Goal: Information Seeking & Learning: Learn about a topic

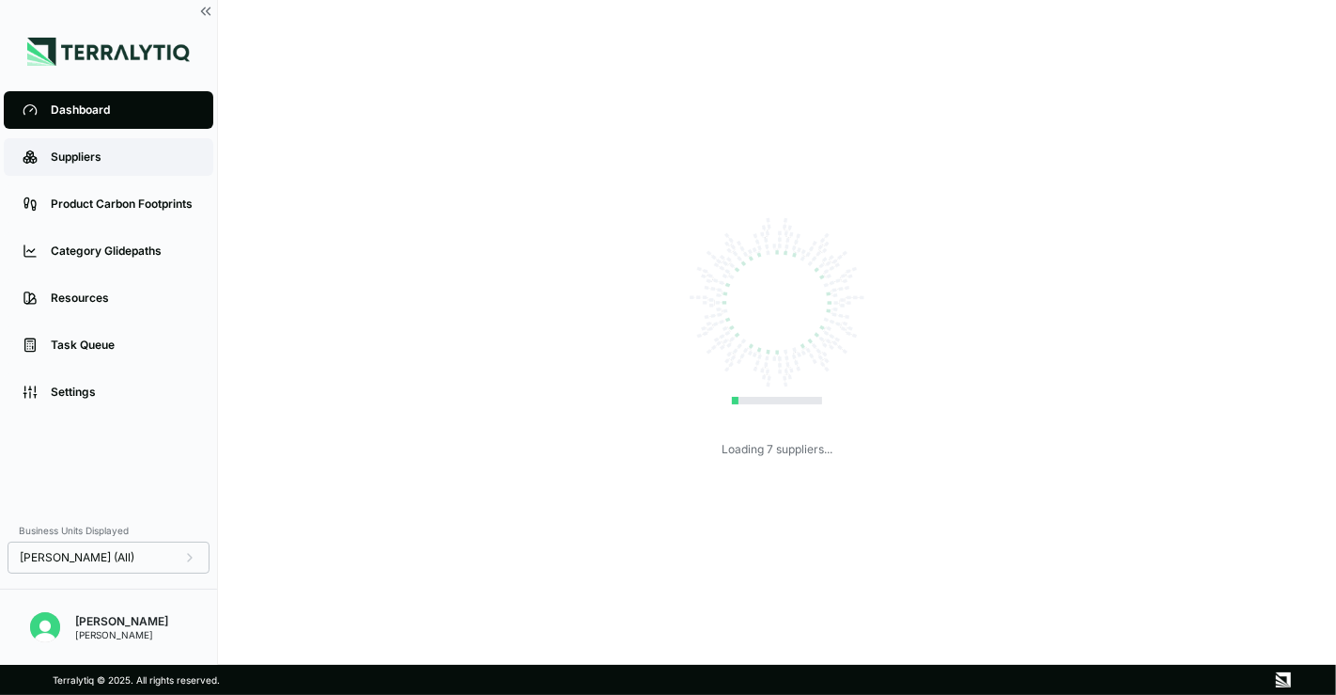
click at [99, 159] on div "Suppliers" at bounding box center [123, 156] width 144 height 15
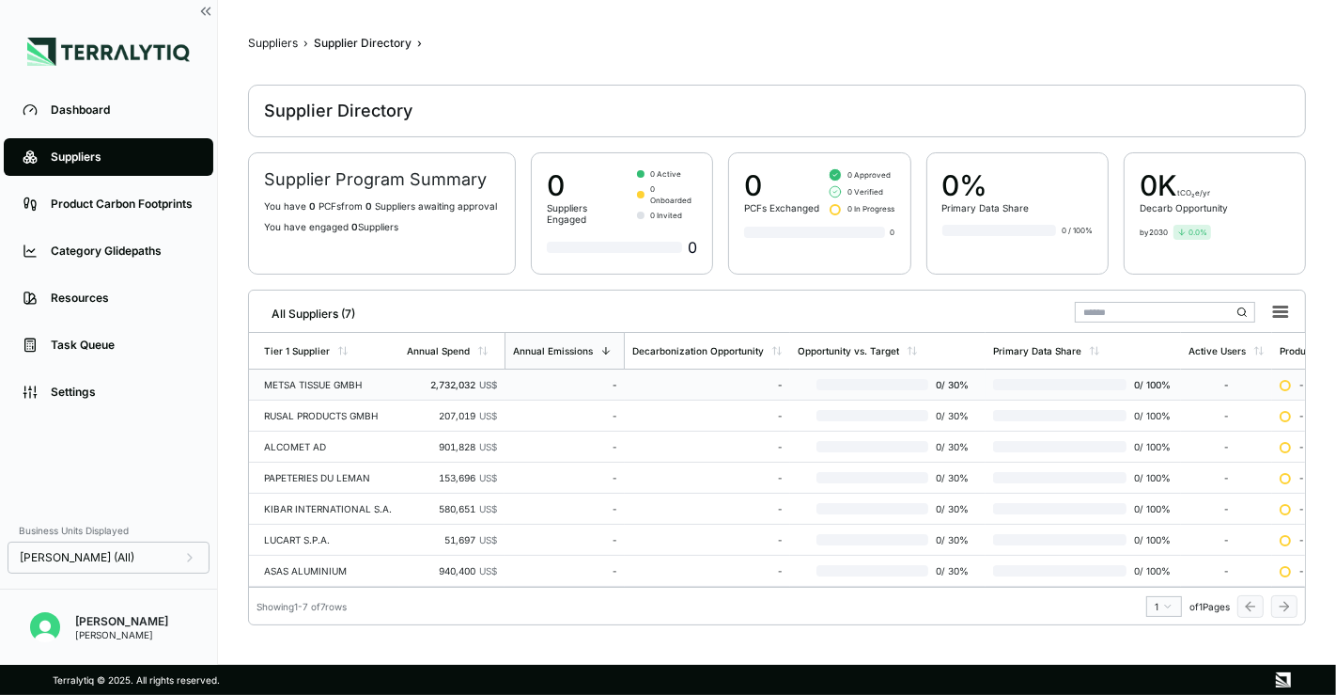
click at [305, 379] on div "METSA TISSUE GMBH" at bounding box center [328, 384] width 128 height 11
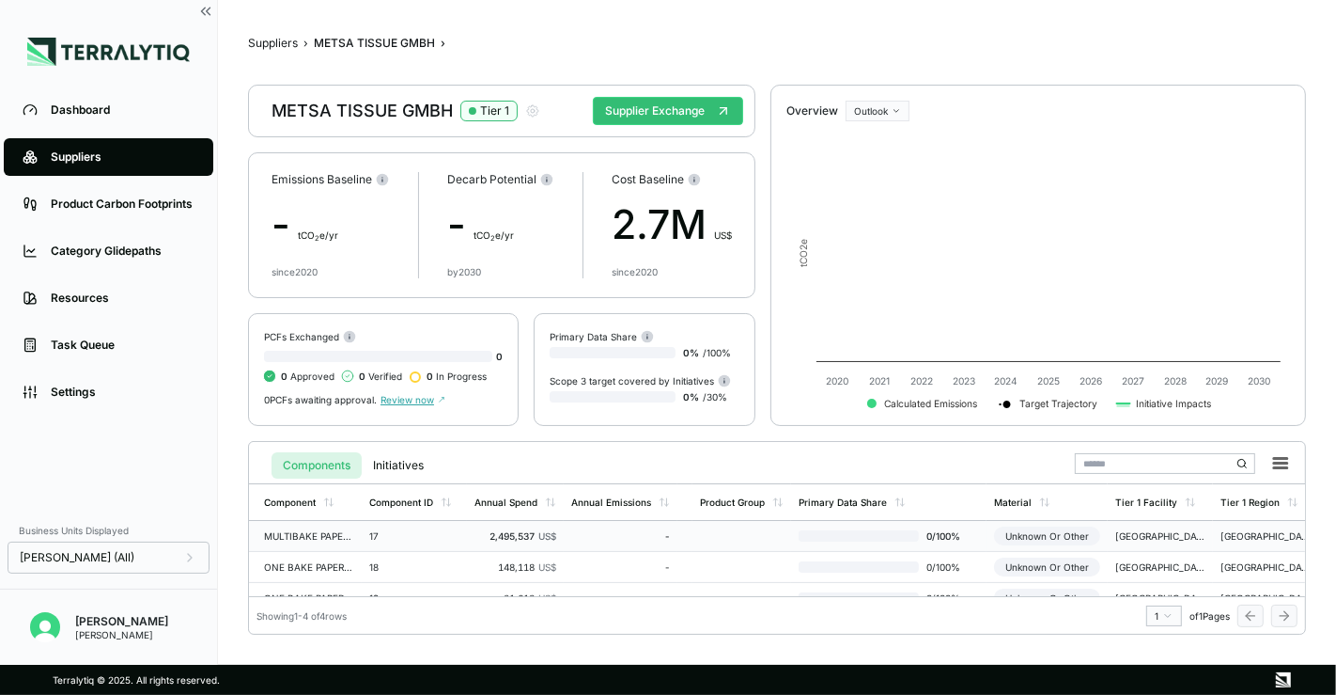
click at [373, 531] on div "17" at bounding box center [414, 535] width 90 height 11
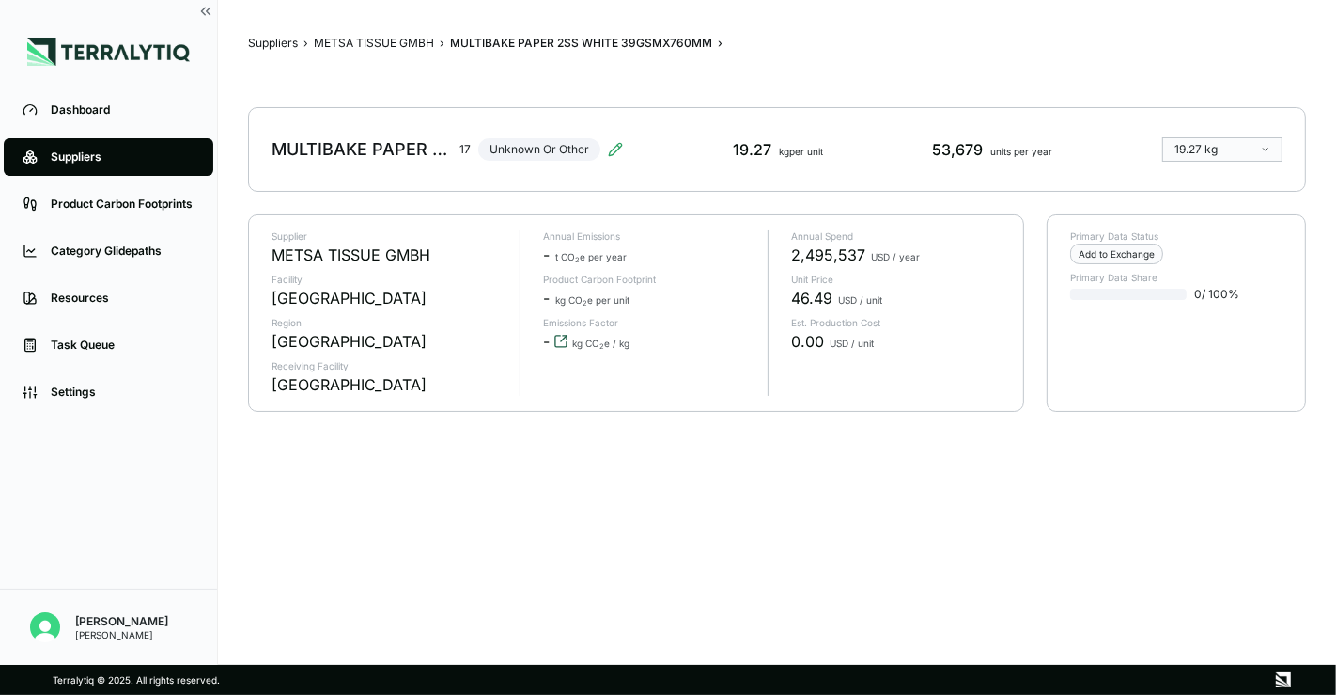
click at [561, 341] on icon "View audit trail" at bounding box center [561, 341] width 15 height 15
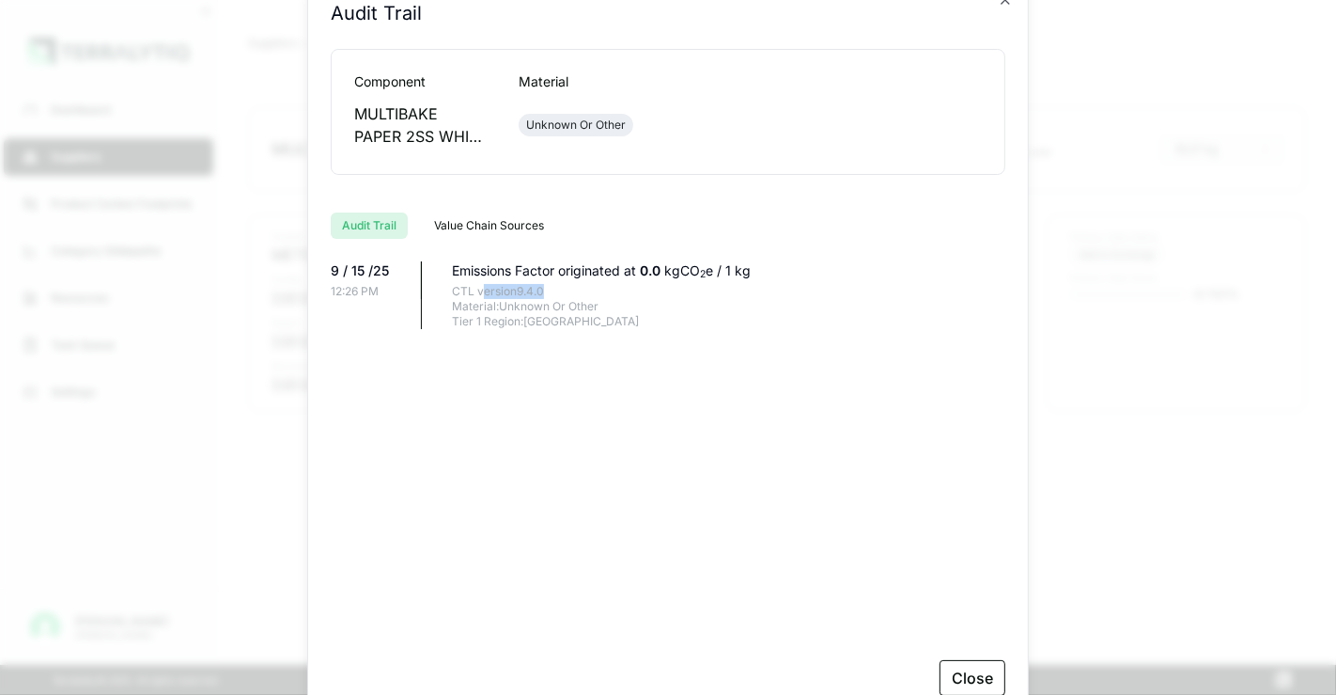
drag, startPoint x: 548, startPoint y: 285, endPoint x: 481, endPoint y: 289, distance: 66.8
click at [481, 289] on div "CTL version 9.4.0" at bounding box center [729, 291] width 554 height 15
drag, startPoint x: 505, startPoint y: 307, endPoint x: 590, endPoint y: 305, distance: 85.6
click at [590, 305] on div "Material: Unknown Or Other" at bounding box center [729, 306] width 554 height 15
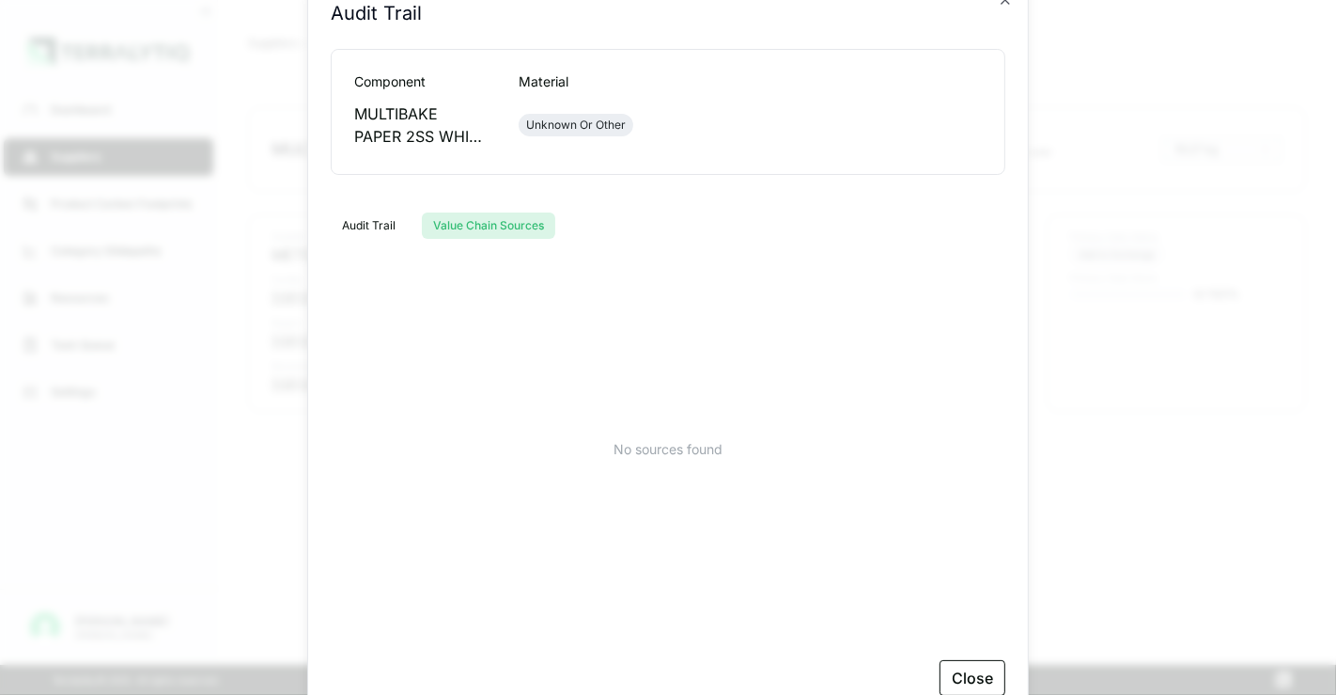
click at [451, 227] on button "Value Chain Sources" at bounding box center [488, 225] width 133 height 26
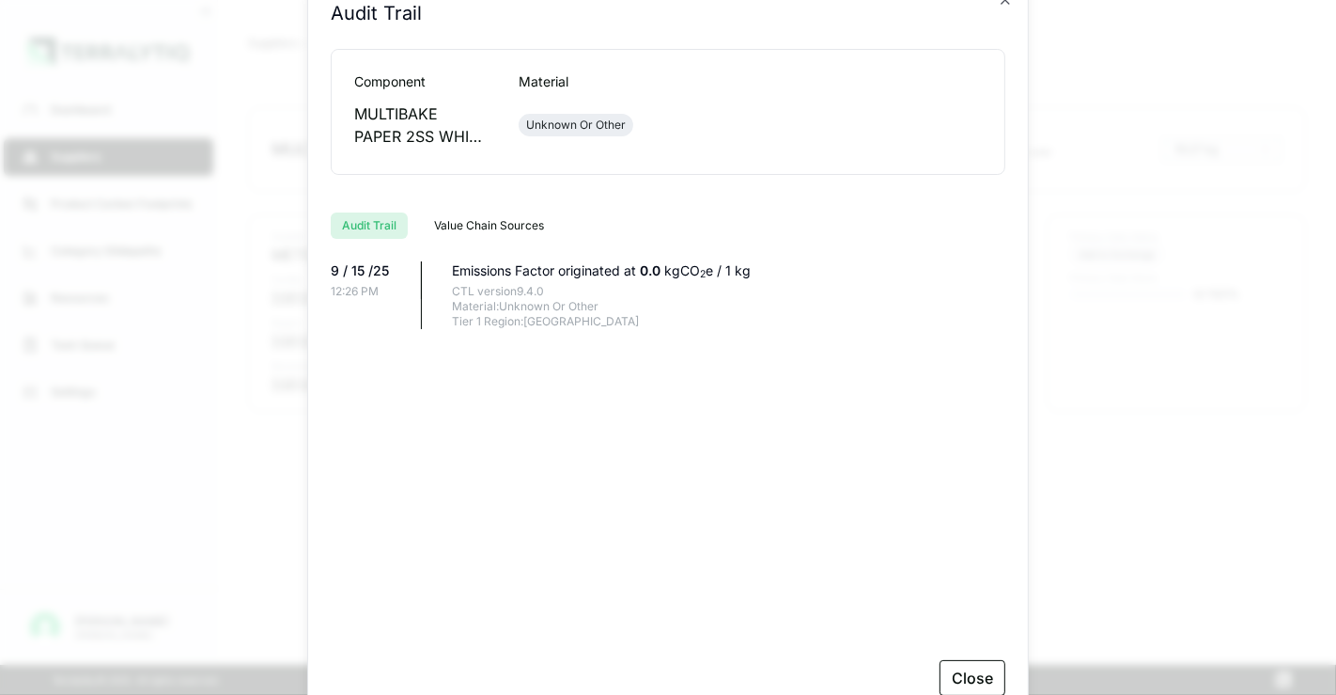
click at [391, 227] on button "Audit Trail" at bounding box center [369, 225] width 77 height 26
click at [975, 667] on button "Close" at bounding box center [973, 678] width 66 height 36
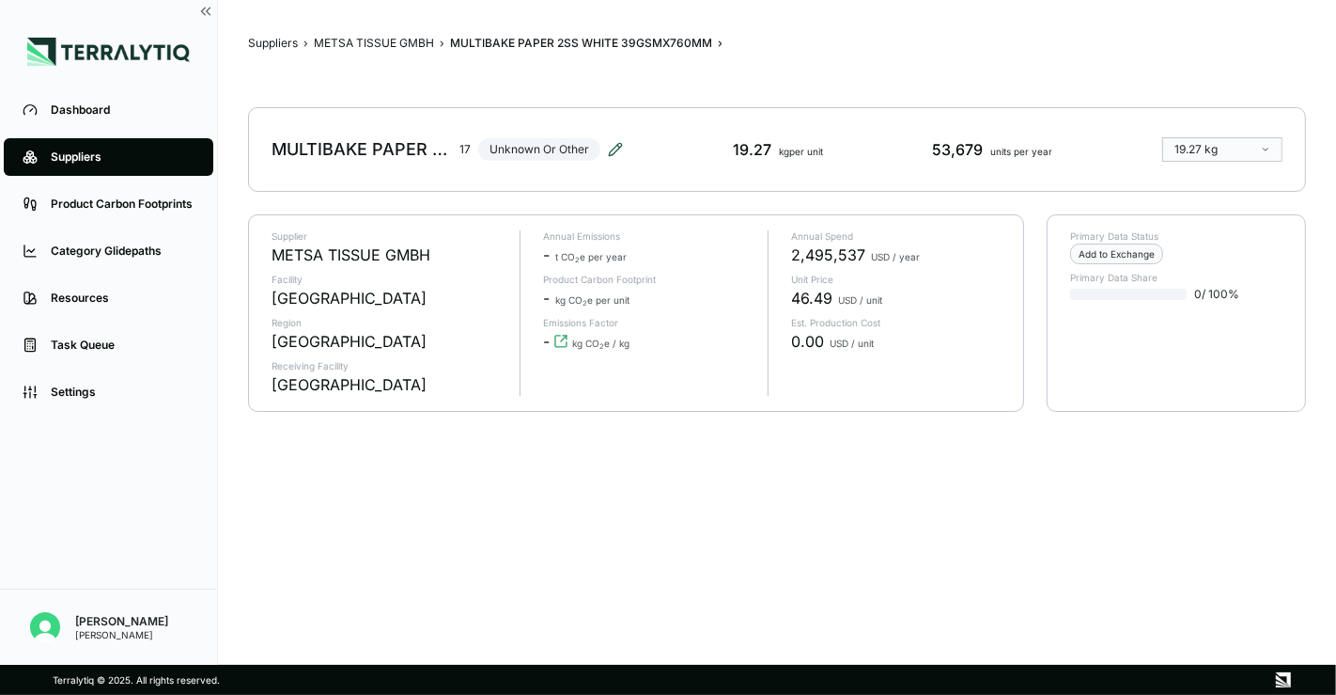
click at [611, 149] on icon at bounding box center [615, 149] width 12 height 12
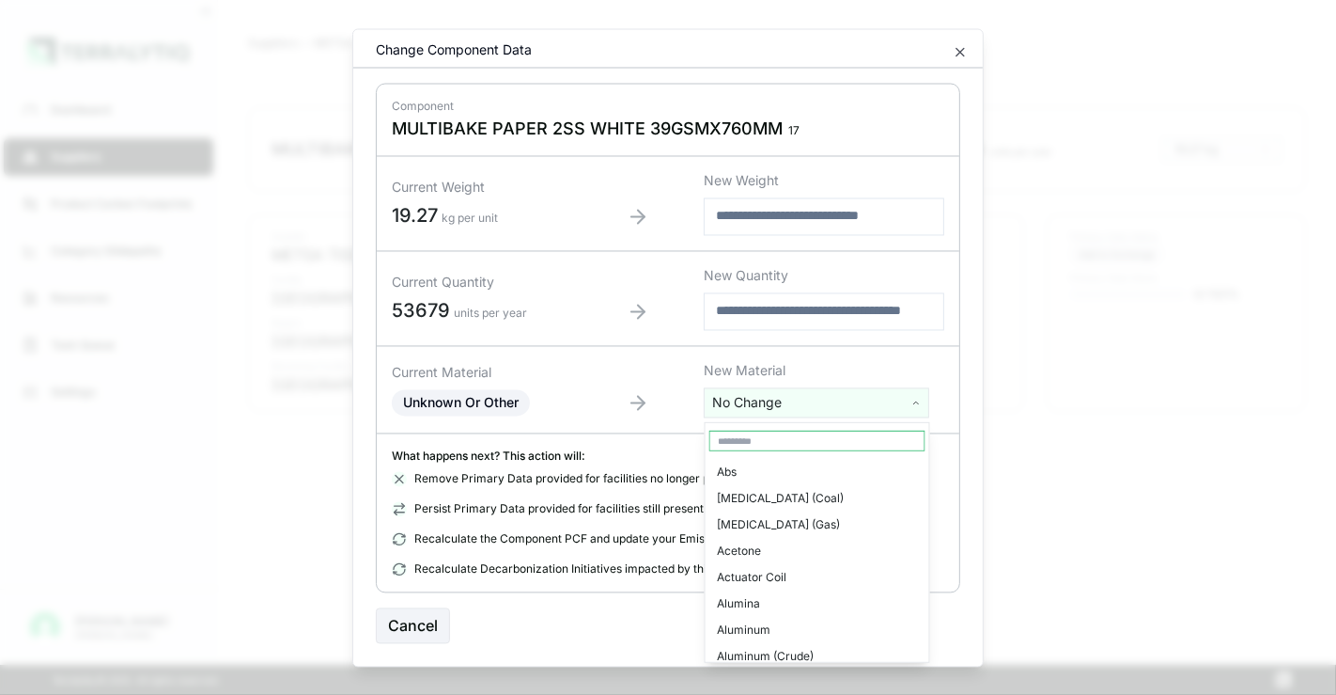
click at [766, 395] on html "Dashboard Suppliers Product Carbon Footprints Category Glidepaths Resources Tas…" at bounding box center [668, 347] width 1336 height 695
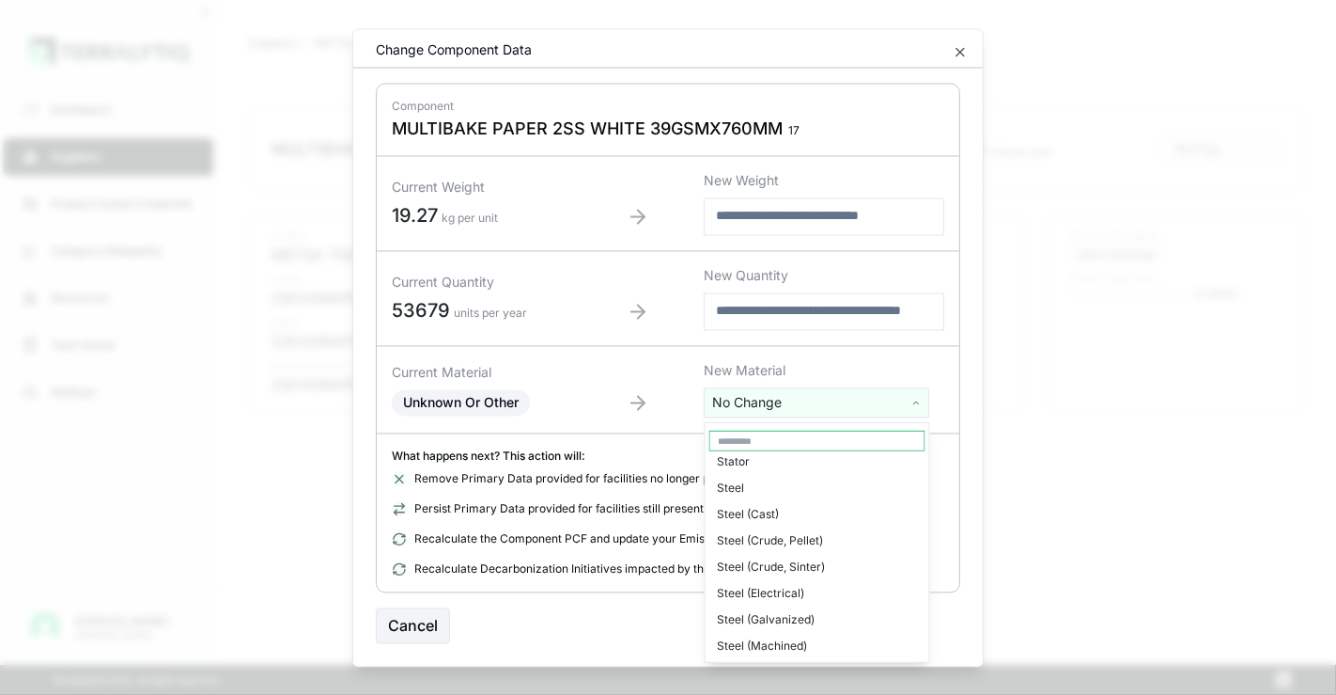
scroll to position [4696, 0]
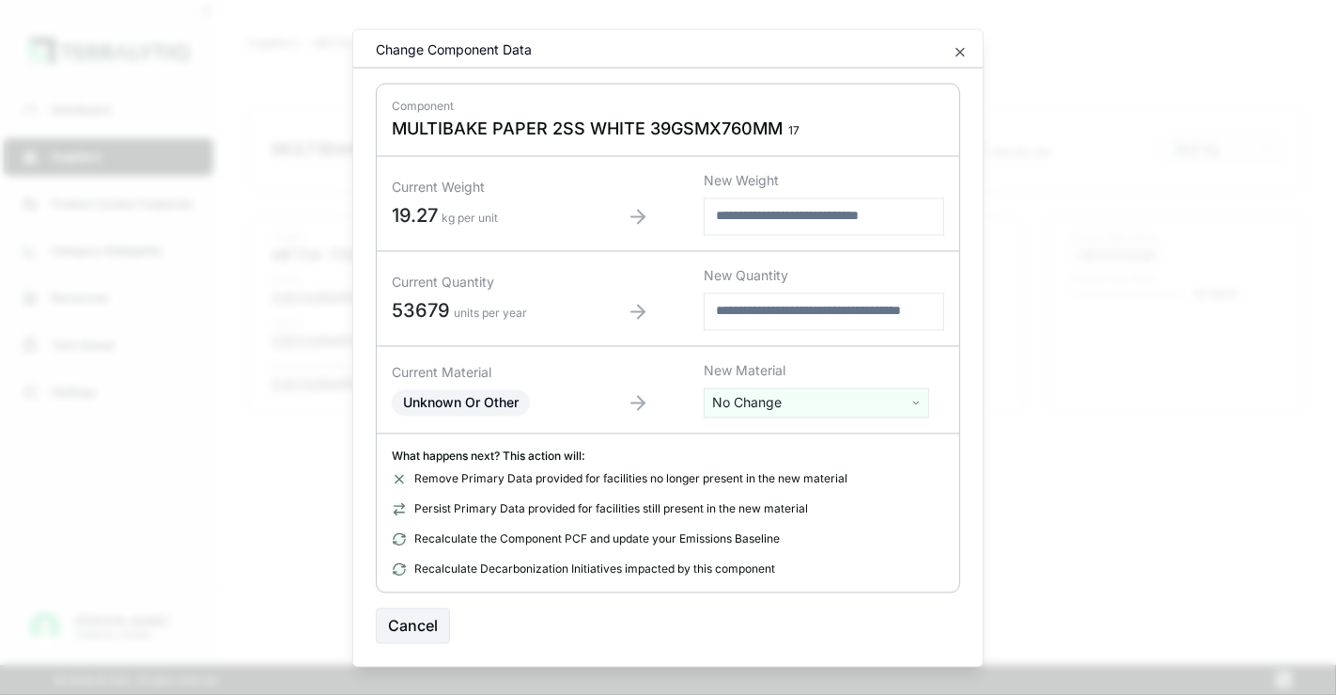
click at [961, 50] on html "Dashboard Suppliers Product Carbon Footprints Category Glidepaths Resources Tas…" at bounding box center [668, 347] width 1336 height 695
click at [961, 50] on icon "button" at bounding box center [960, 51] width 15 height 15
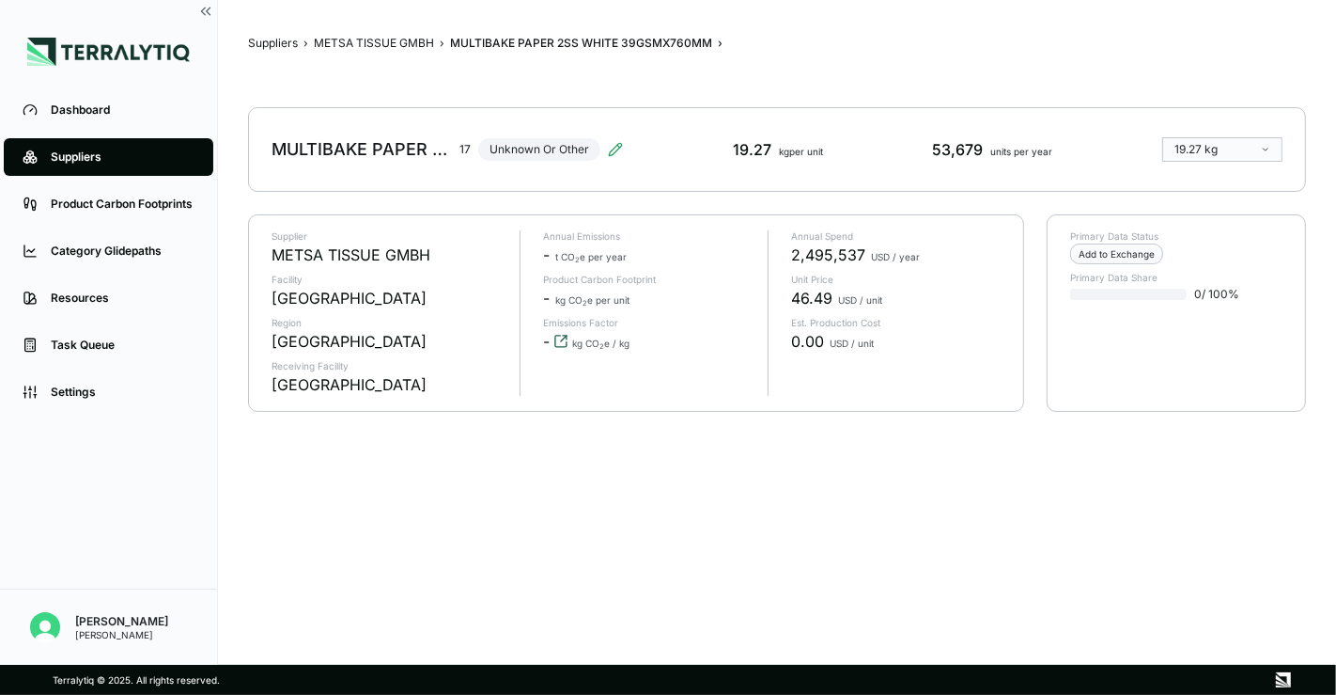
click at [560, 339] on icon "View audit trail" at bounding box center [561, 341] width 15 height 15
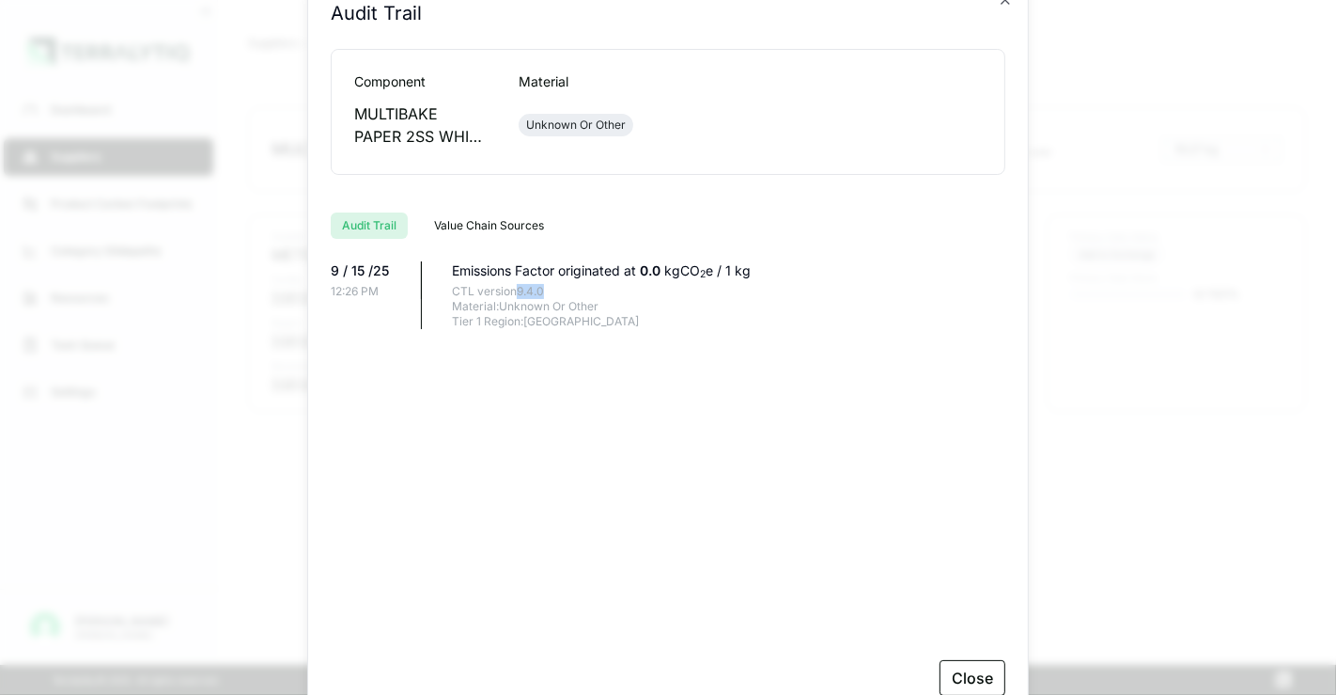
drag, startPoint x: 545, startPoint y: 289, endPoint x: 514, endPoint y: 289, distance: 31.0
click at [514, 289] on div "CTL version 9.4.0" at bounding box center [729, 291] width 554 height 15
